Goal: Task Accomplishment & Management: Manage account settings

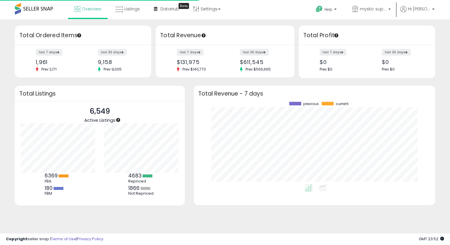
scroll to position [83, 229]
click at [118, 10] on icon at bounding box center [119, 10] width 8 height 8
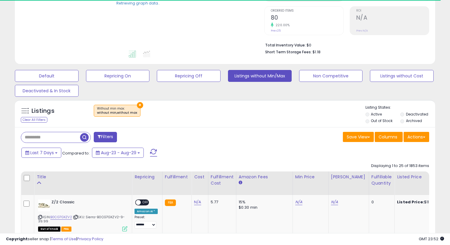
scroll to position [137, 0]
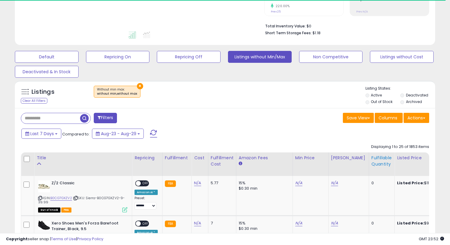
click at [384, 167] on div "Fulfillable Quantity" at bounding box center [381, 161] width 21 height 12
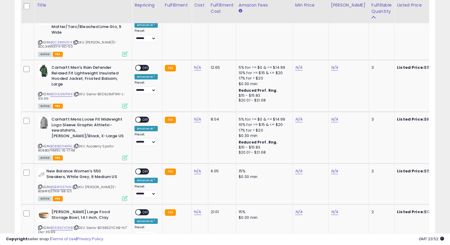
scroll to position [122, 243]
click at [68, 92] on link "B0D3J3MTWK" at bounding box center [61, 94] width 22 height 5
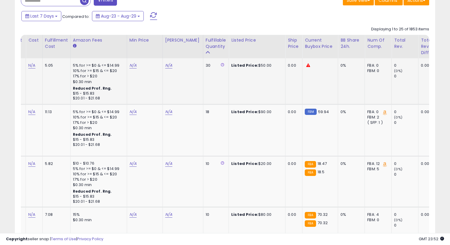
scroll to position [0, 285]
